Goal: Transaction & Acquisition: Purchase product/service

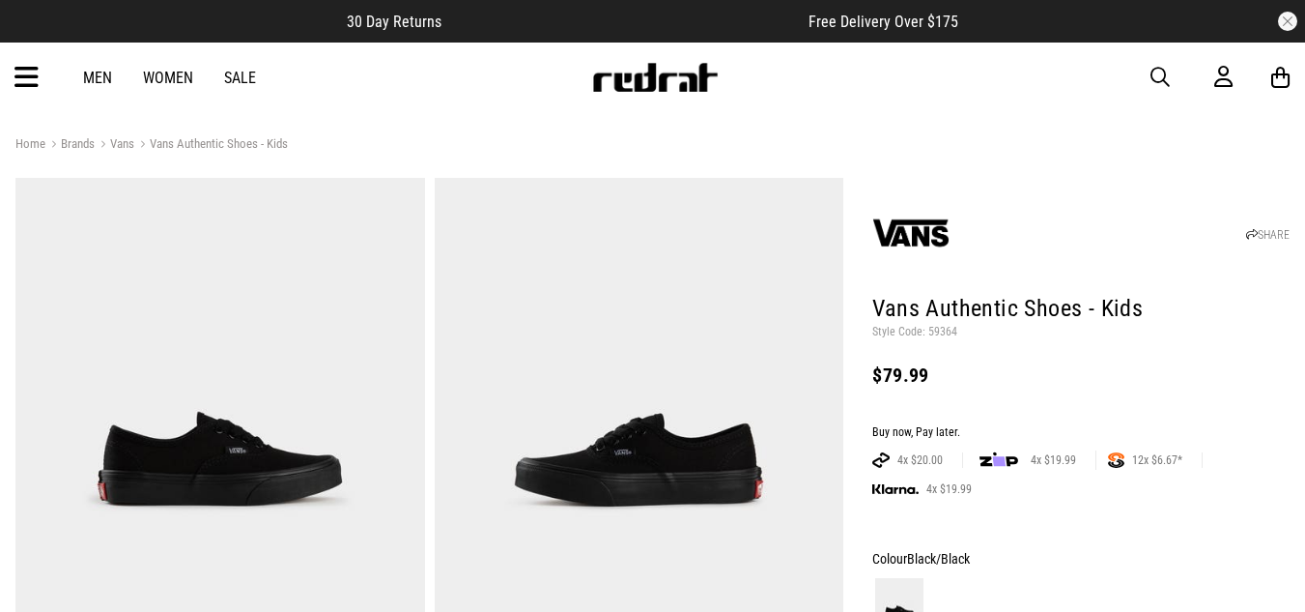
click at [21, 78] on icon at bounding box center [26, 78] width 24 height 32
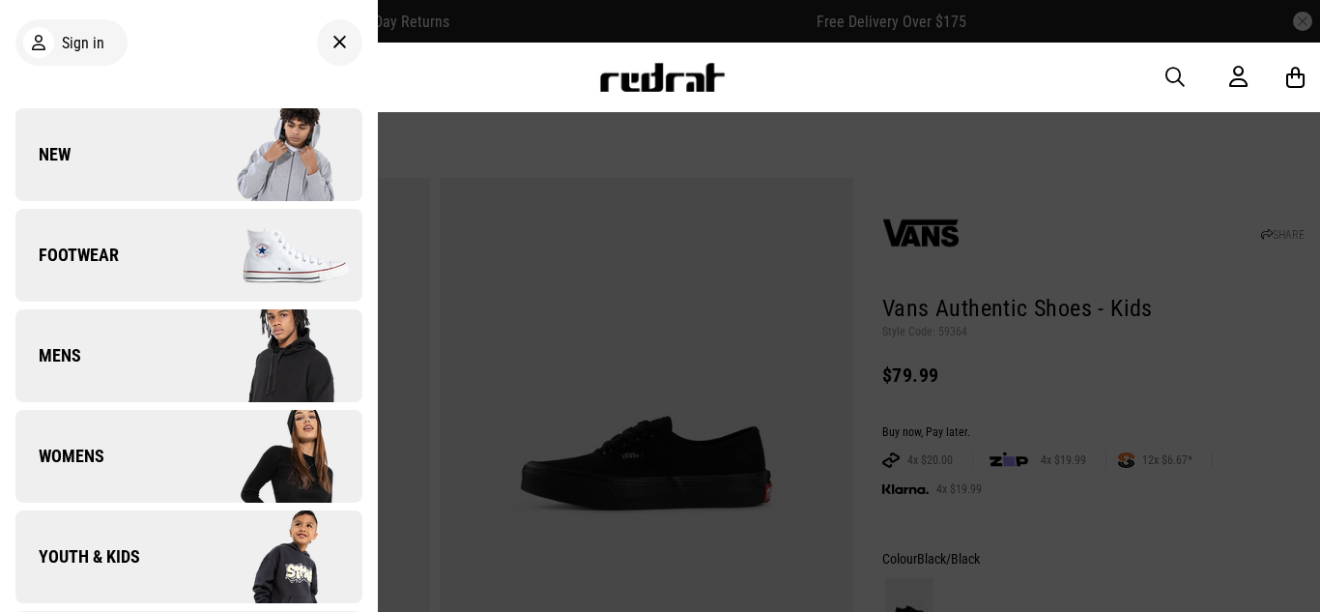
click at [106, 257] on span "Footwear" at bounding box center [66, 254] width 103 height 23
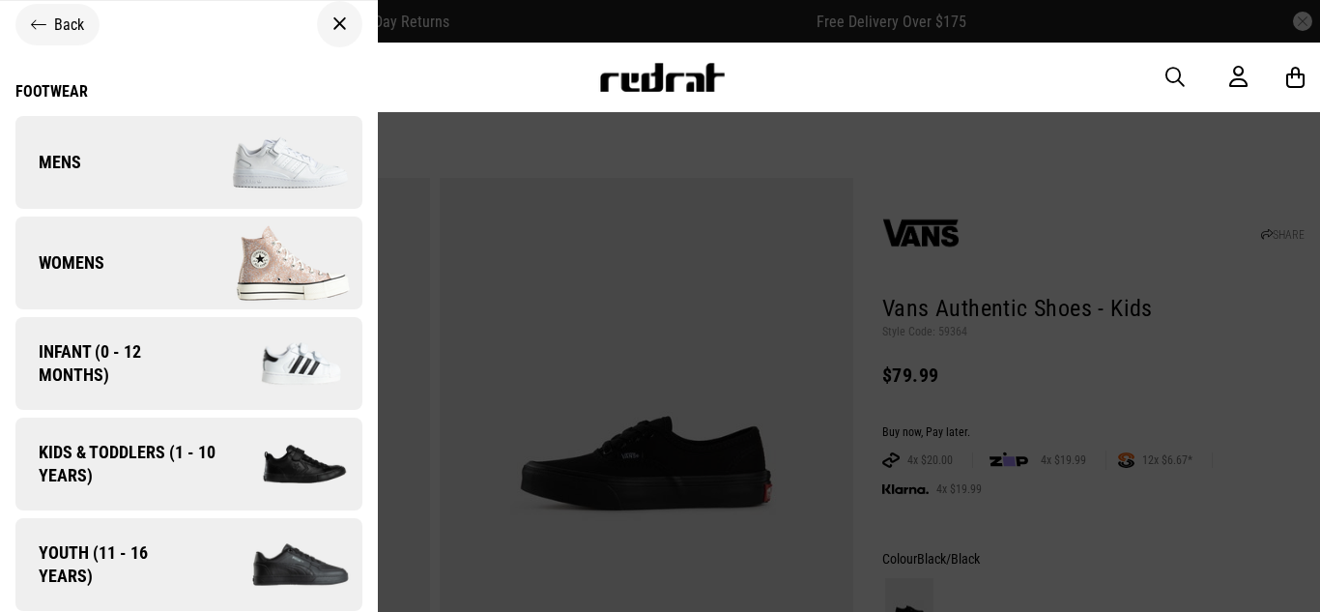
scroll to position [25, 0]
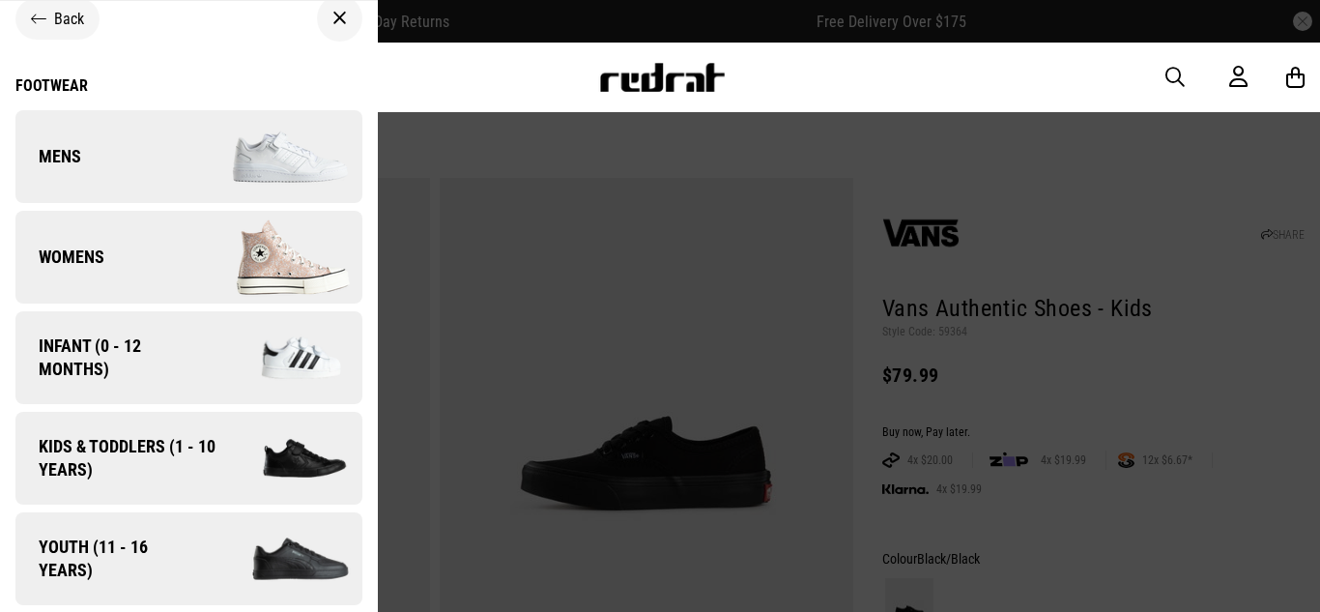
click at [116, 448] on span "Kids & Toddlers (1 - 10 years)" at bounding box center [120, 458] width 210 height 46
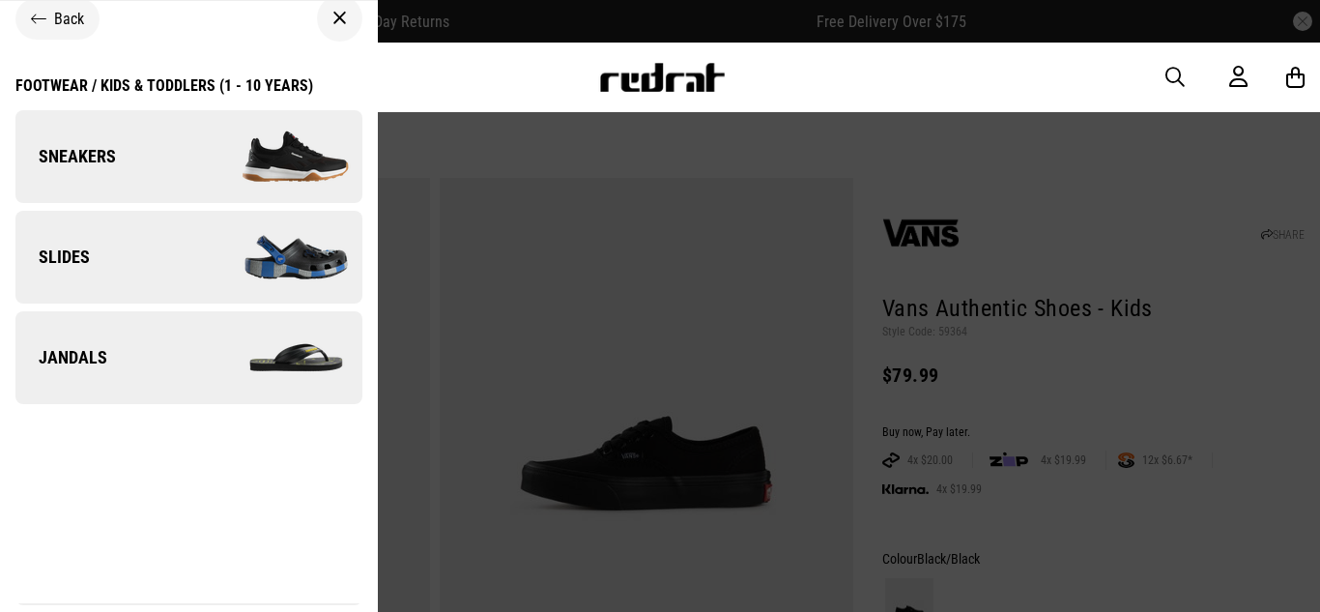
click at [89, 157] on span "Sneakers" at bounding box center [65, 156] width 100 height 23
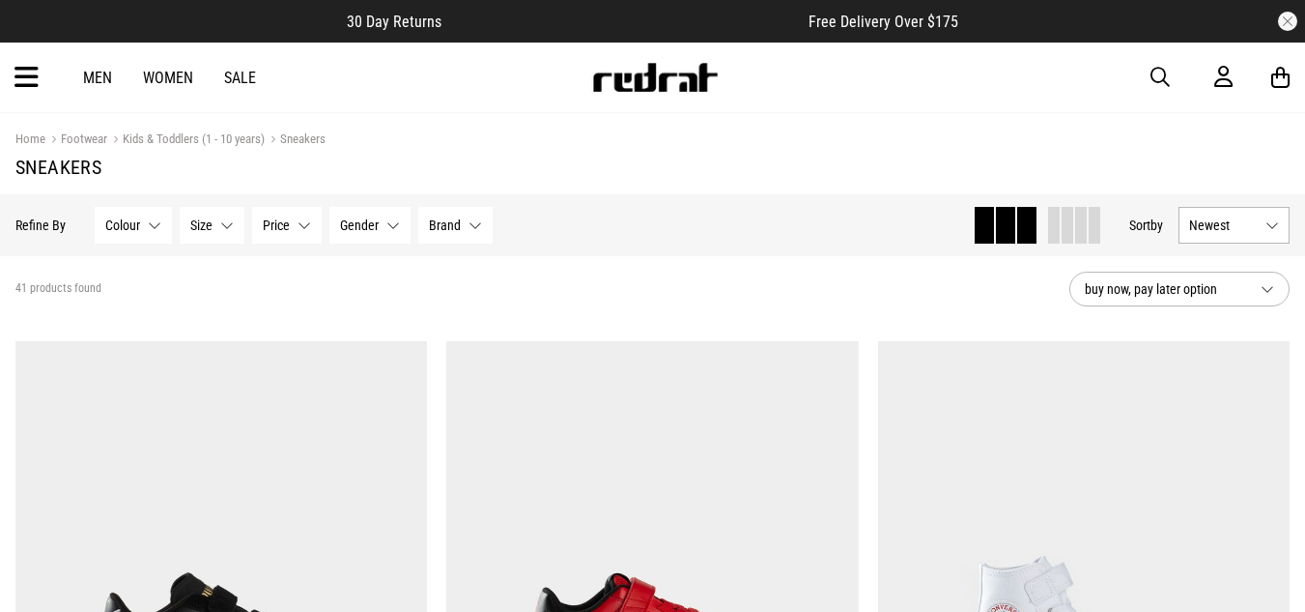
click at [147, 224] on button "Colour None selected" at bounding box center [133, 225] width 77 height 37
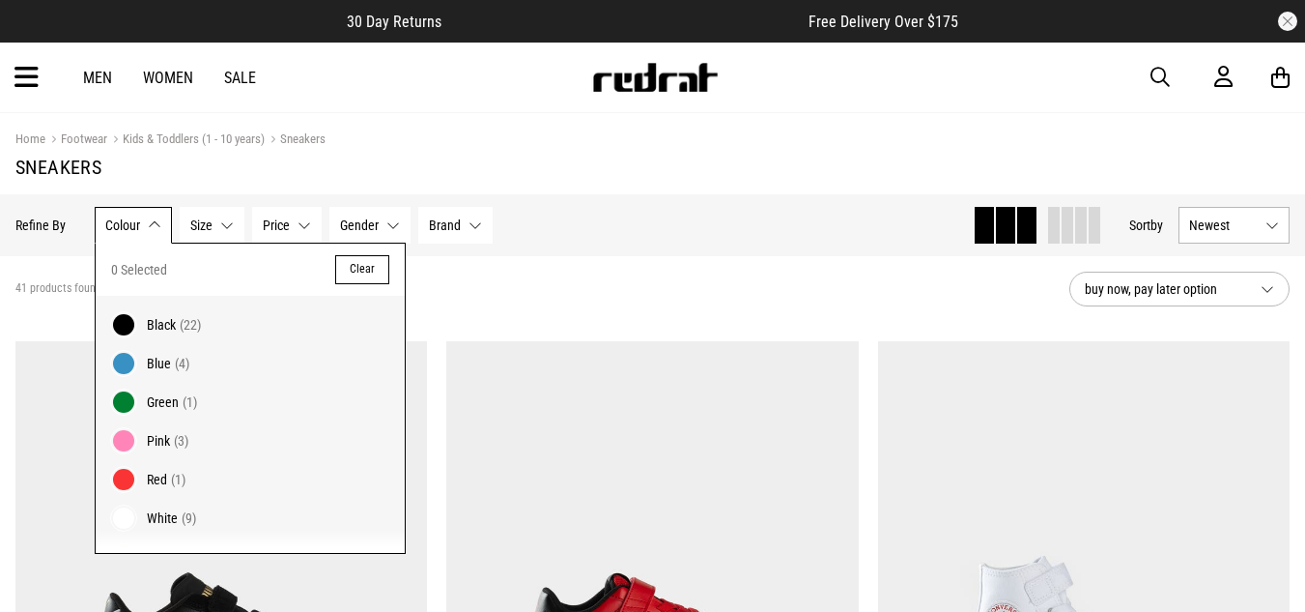
click at [117, 326] on span at bounding box center [123, 324] width 27 height 27
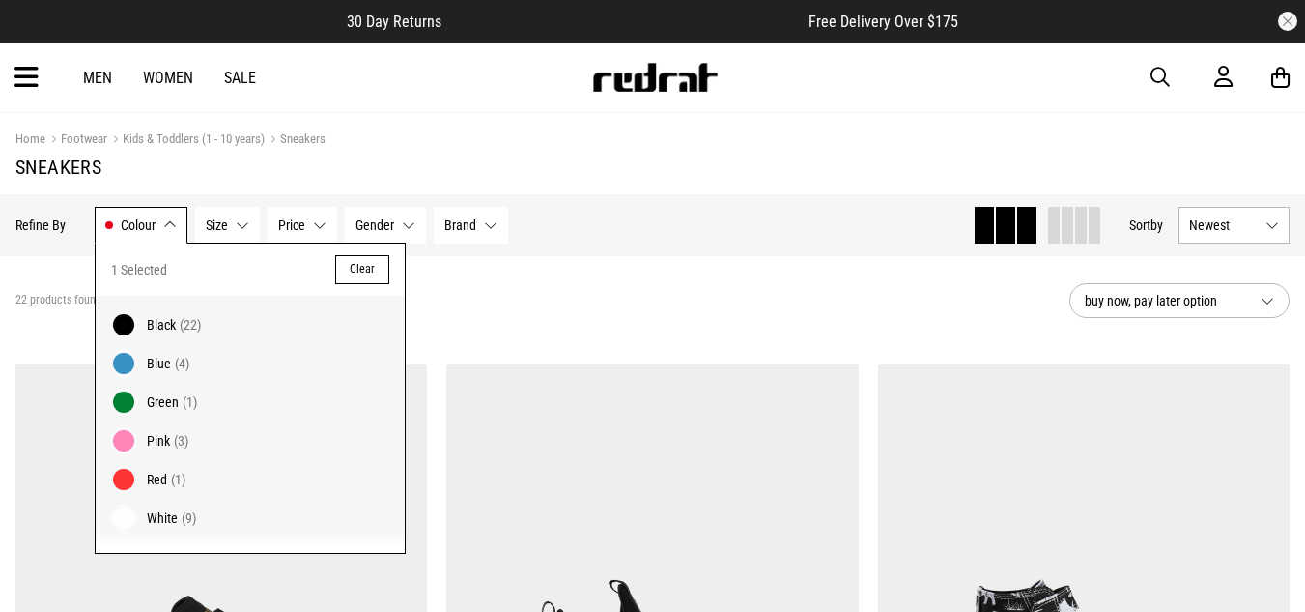
click at [214, 225] on span "Size" at bounding box center [217, 224] width 22 height 15
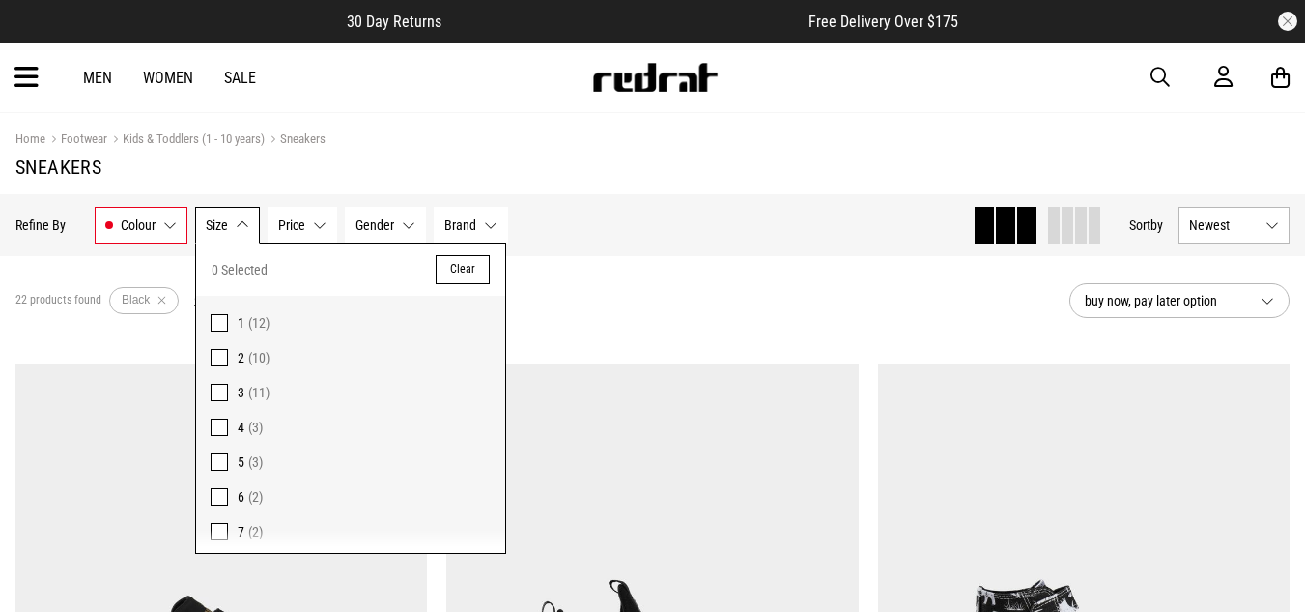
click at [217, 358] on span at bounding box center [219, 357] width 17 height 17
click at [666, 305] on div "10 products found Active Filters Black 2 Clear" at bounding box center [534, 301] width 1039 height 58
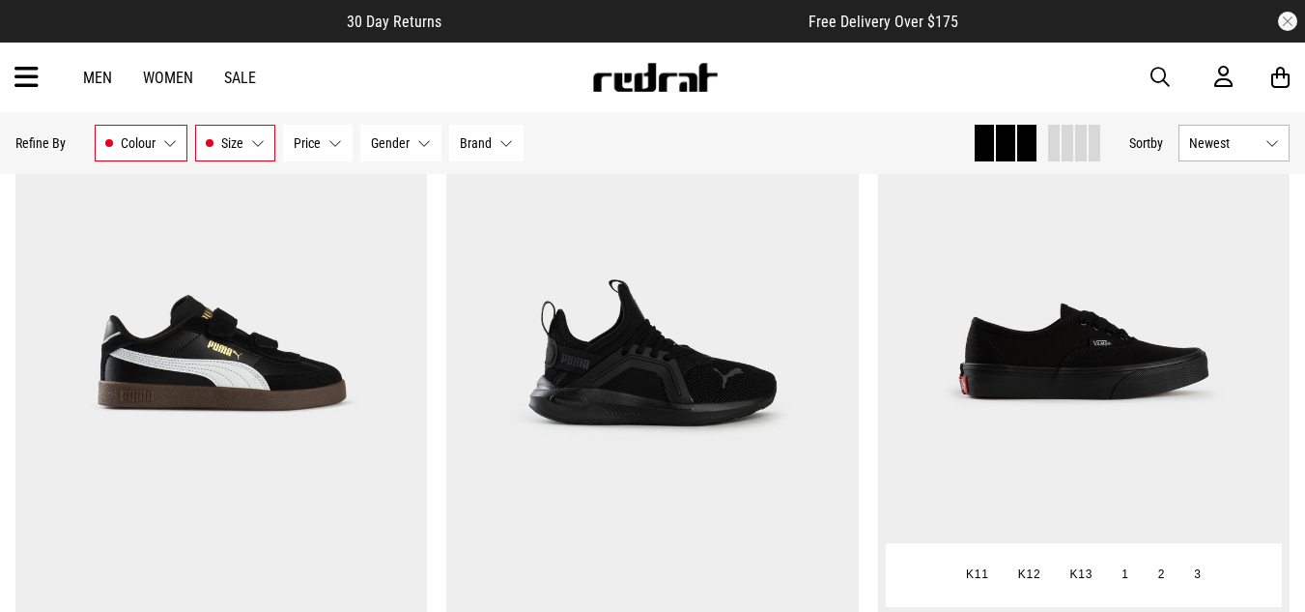
scroll to position [193, 0]
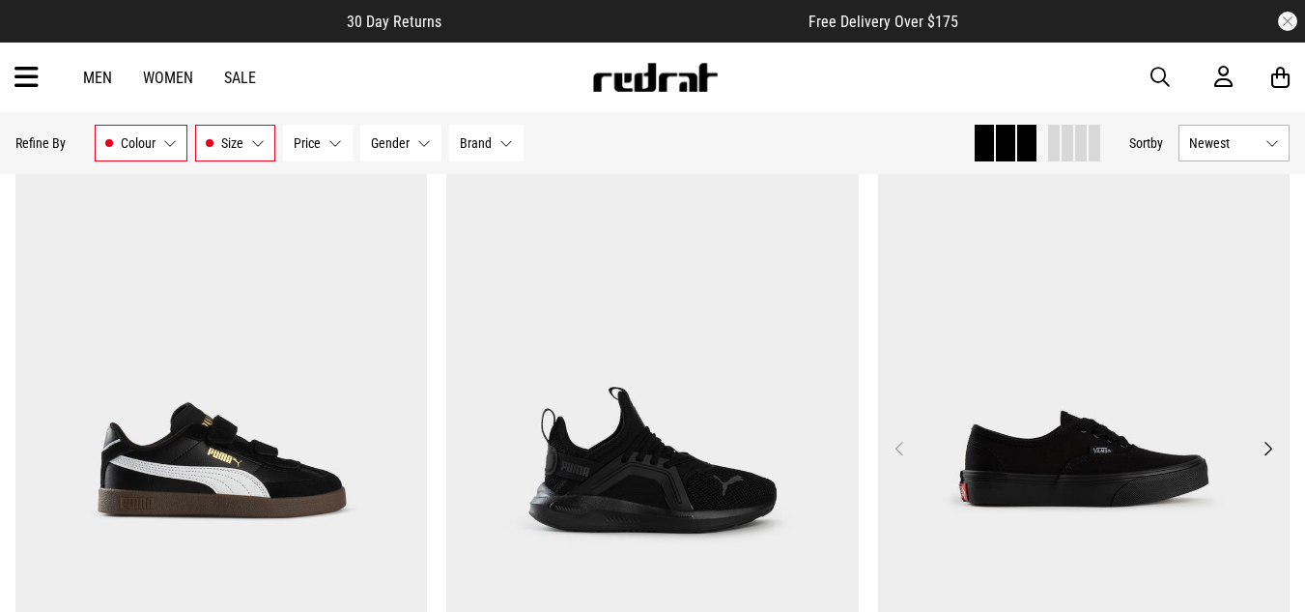
click at [1092, 459] on img at bounding box center [1084, 460] width 413 height 578
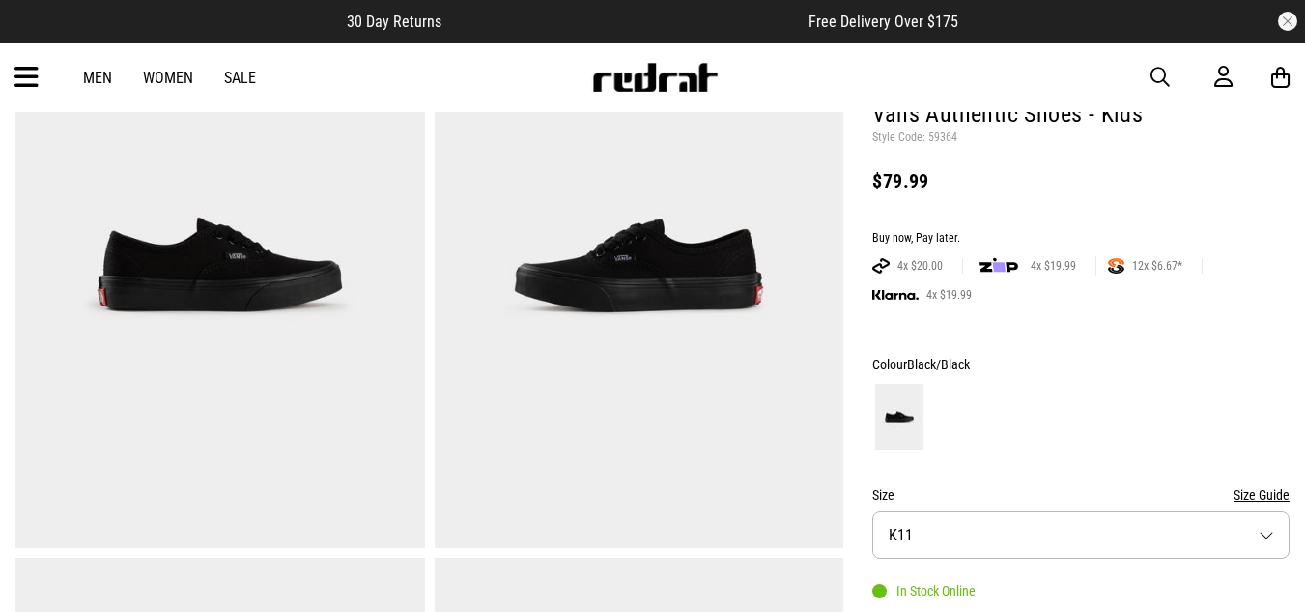
scroll to position [97, 0]
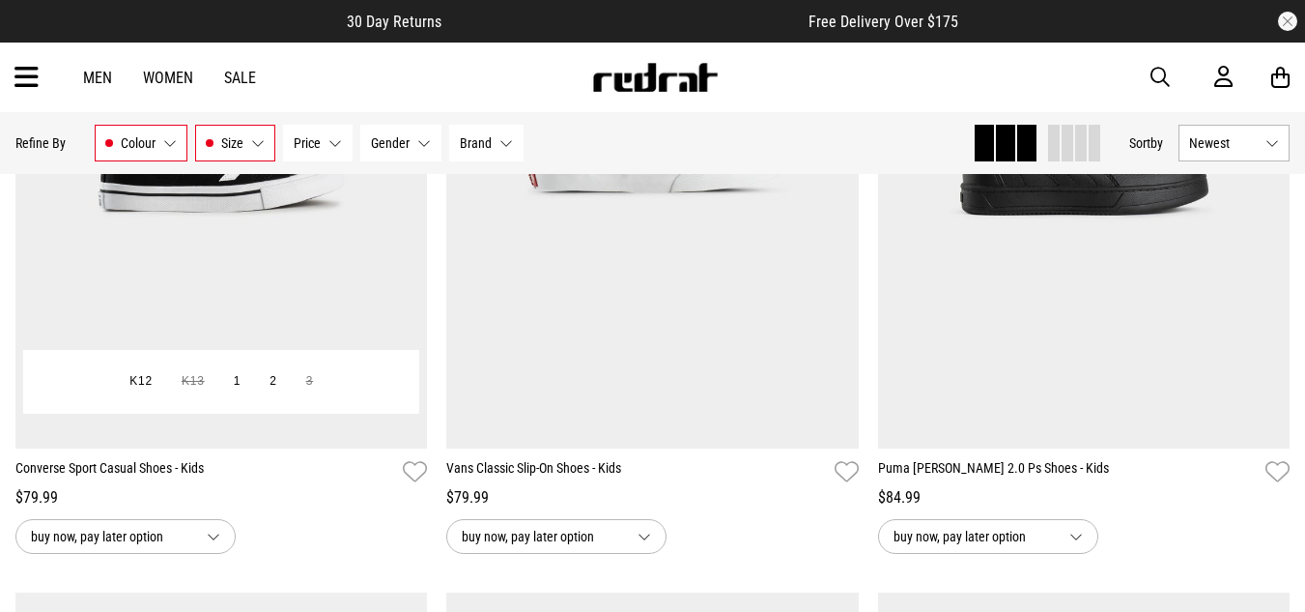
scroll to position [1118, 0]
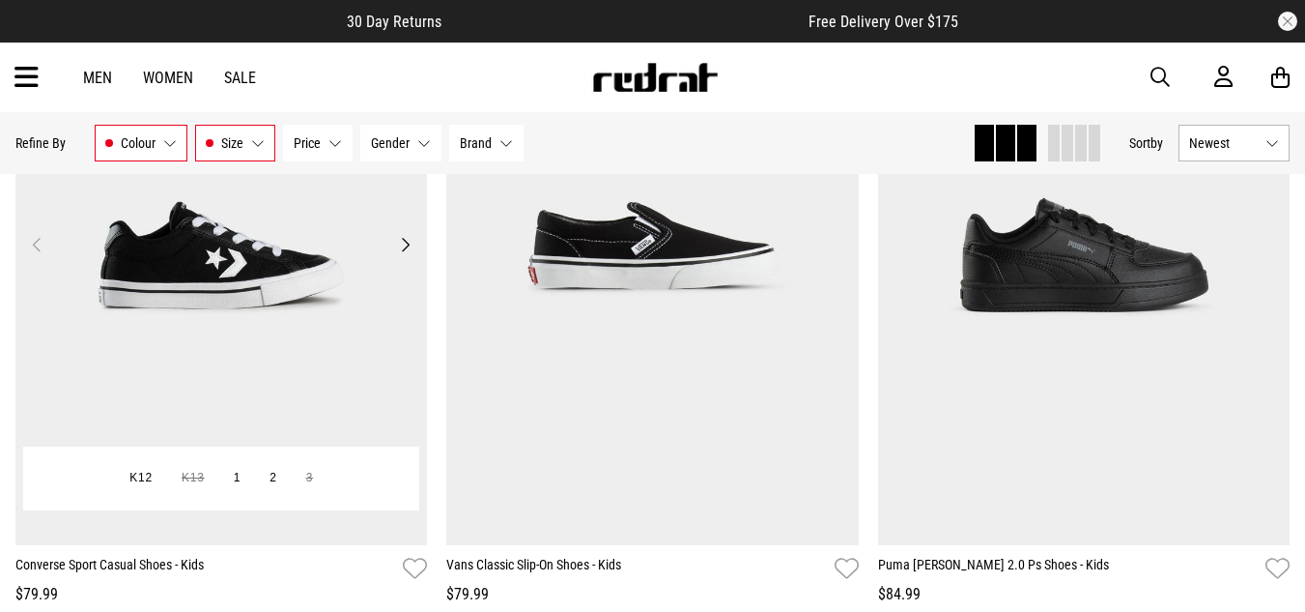
click at [228, 285] on img at bounding box center [221, 256] width 413 height 578
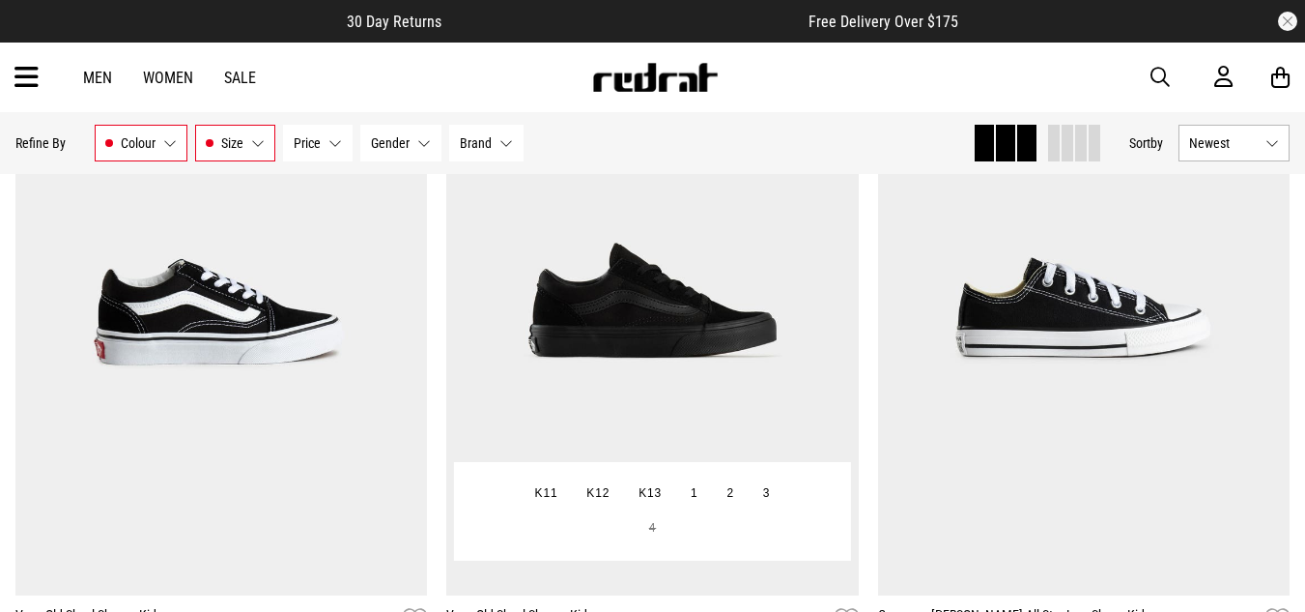
scroll to position [1753, 0]
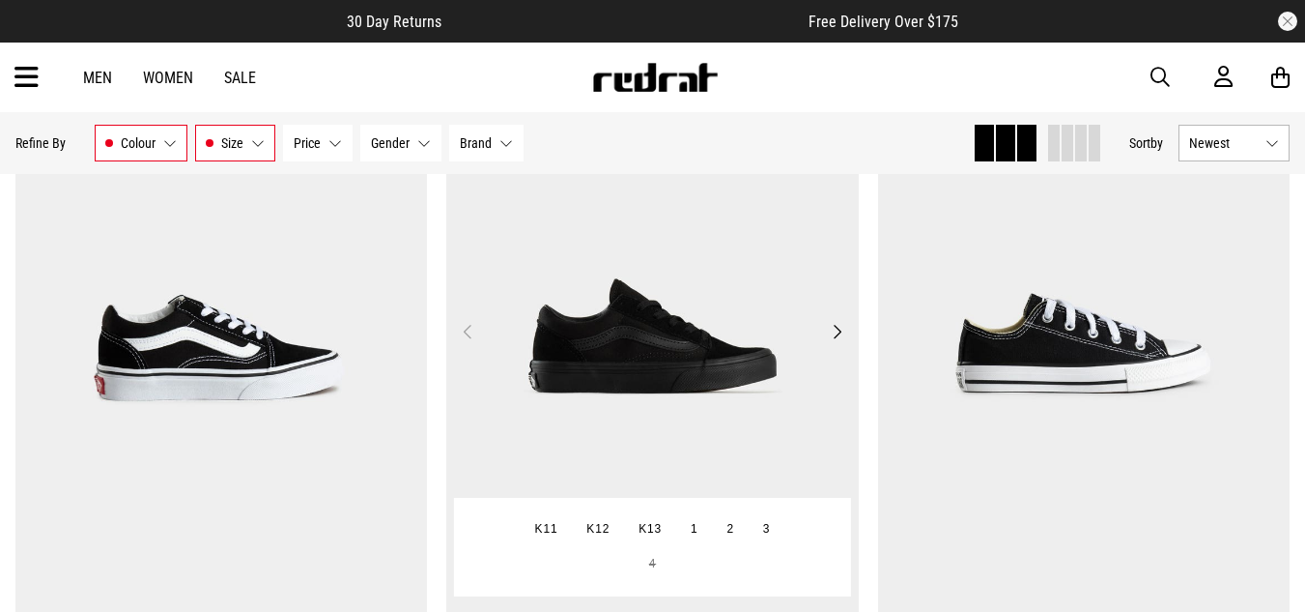
click at [662, 356] on img at bounding box center [652, 343] width 413 height 578
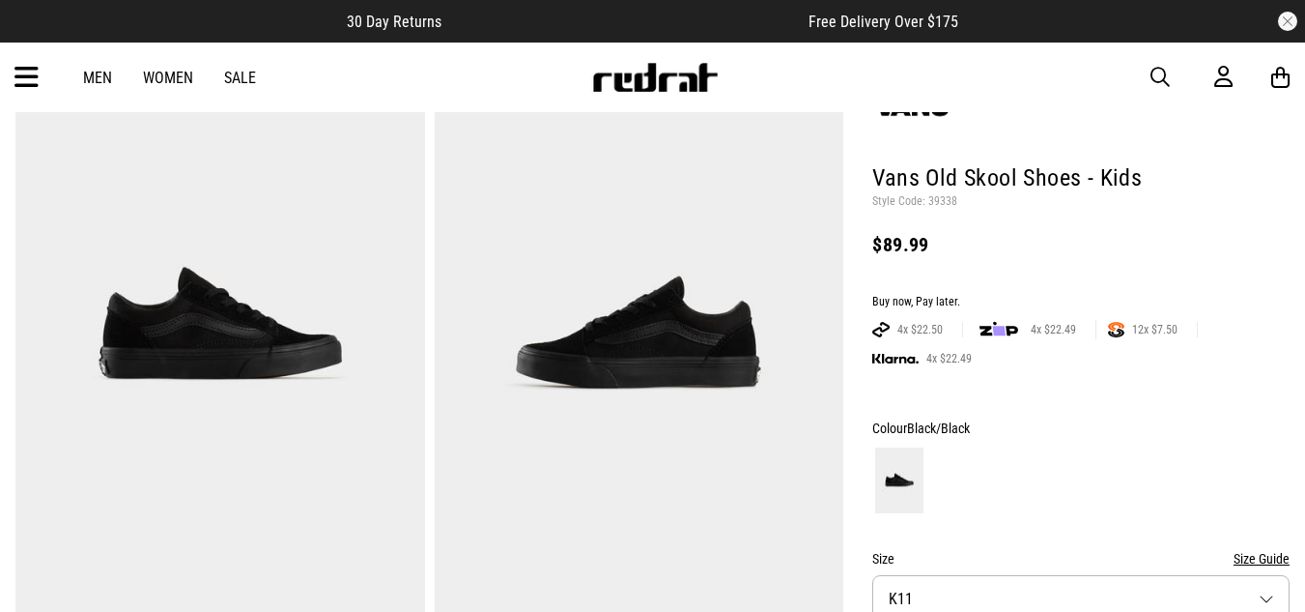
scroll to position [97, 0]
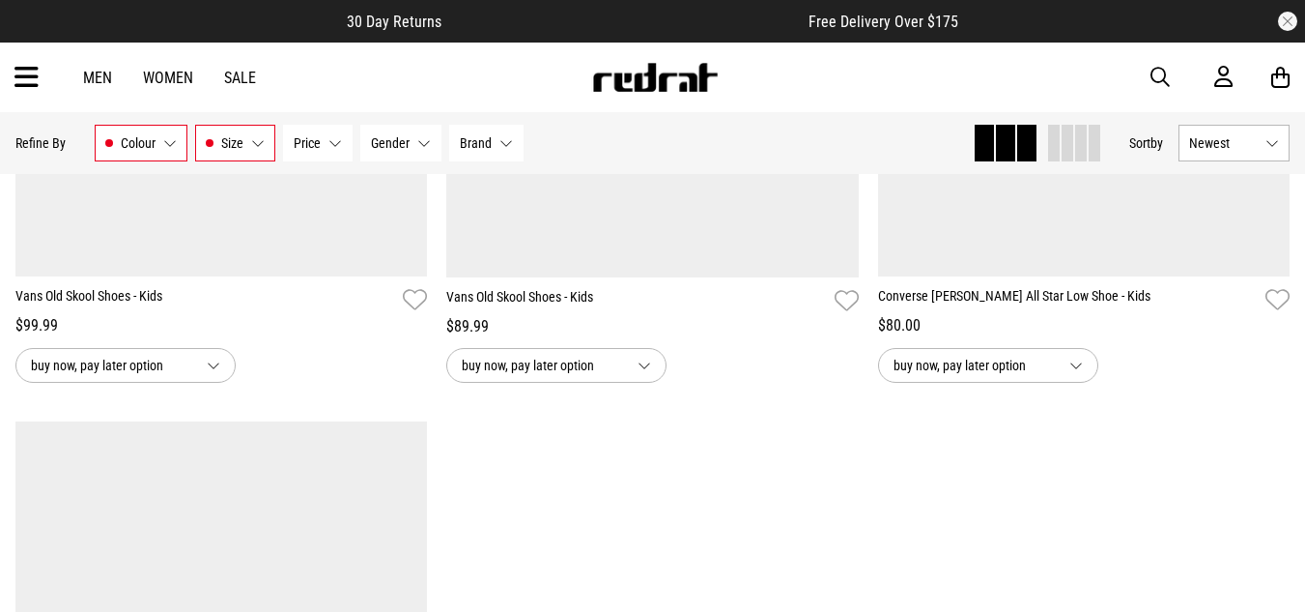
scroll to position [1807, 0]
